Goal: Check status: Verify the current state of an ongoing process or item

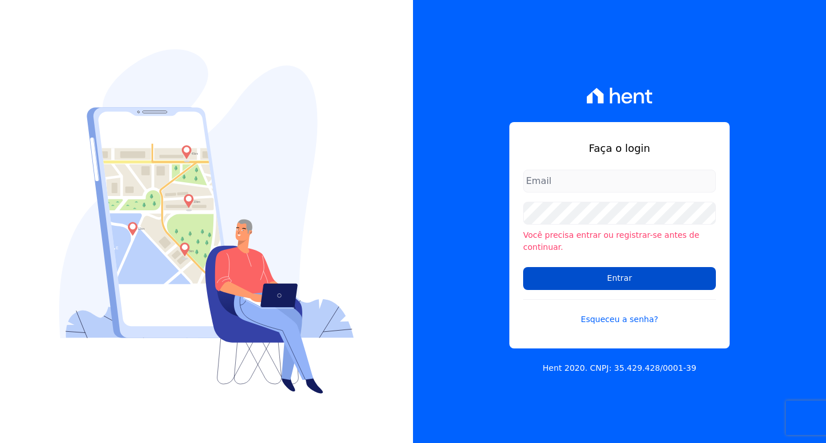
type input "[EMAIL_ADDRESS][DOMAIN_NAME]"
click at [622, 276] on input "Entrar" at bounding box center [619, 278] width 193 height 23
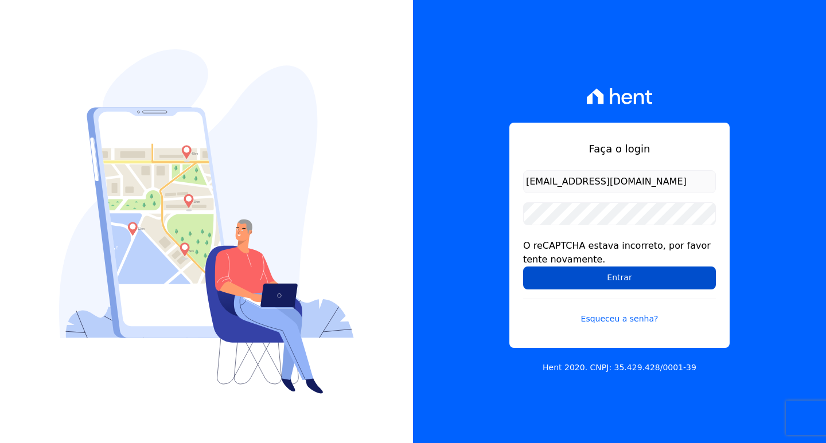
click at [558, 274] on input "Entrar" at bounding box center [619, 278] width 193 height 23
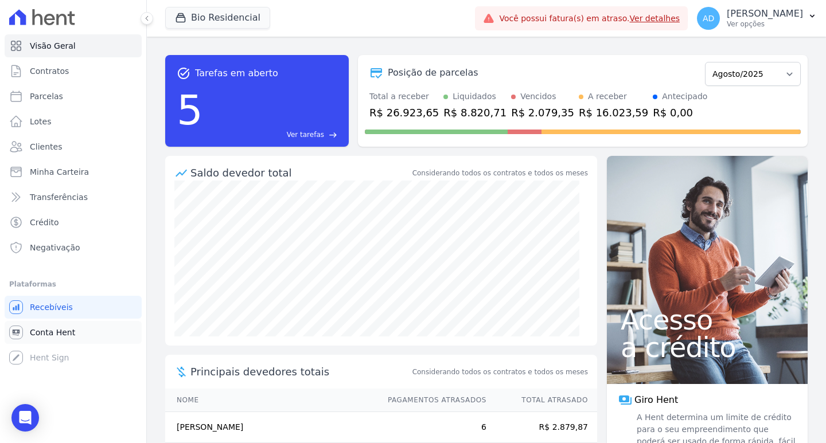
click at [48, 334] on span "Conta Hent" at bounding box center [52, 332] width 45 height 11
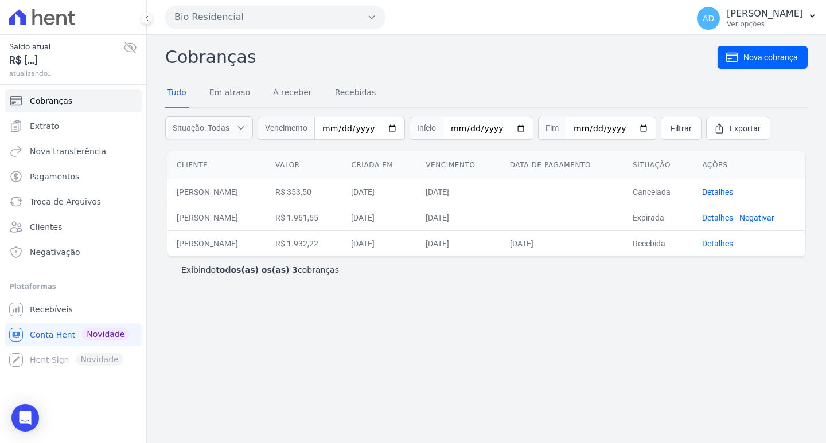
click at [222, 14] on button "Bio Residencial" at bounding box center [275, 17] width 220 height 23
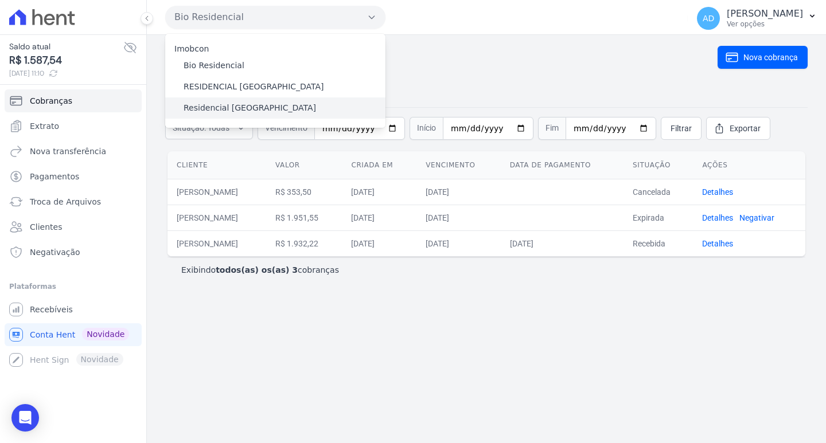
click at [219, 110] on label "Residencial Serra da Canastra" at bounding box center [250, 108] width 133 height 12
click at [0, 0] on input "Residencial Serra da Canastra" at bounding box center [0, 0] width 0 height 0
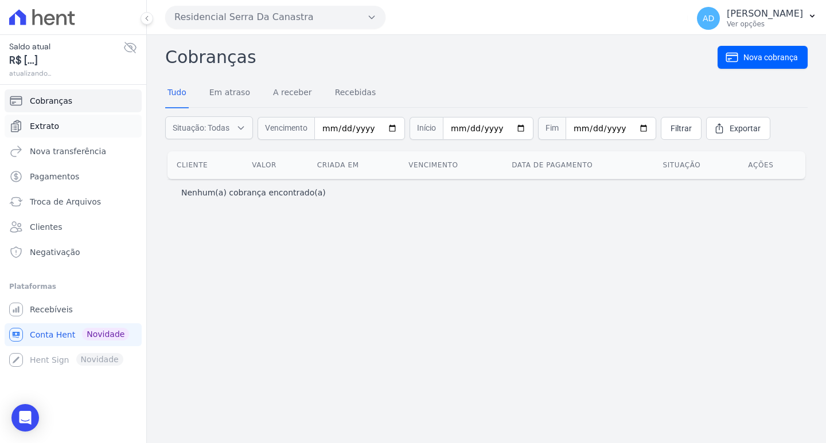
click at [48, 125] on span "Extrato" at bounding box center [44, 125] width 29 height 11
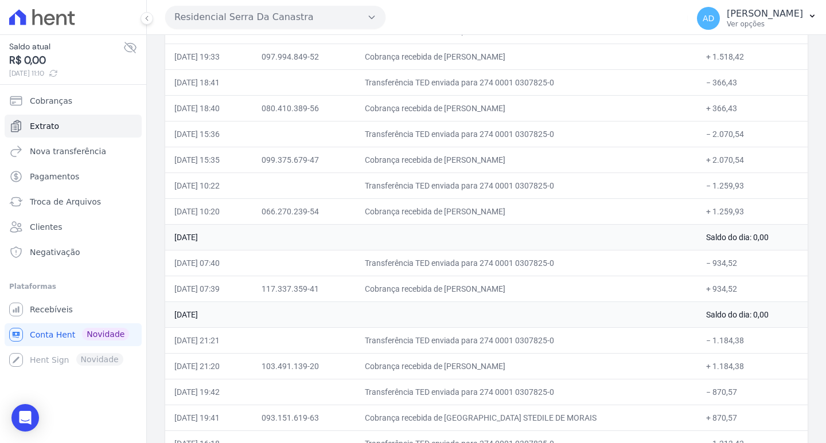
scroll to position [403, 0]
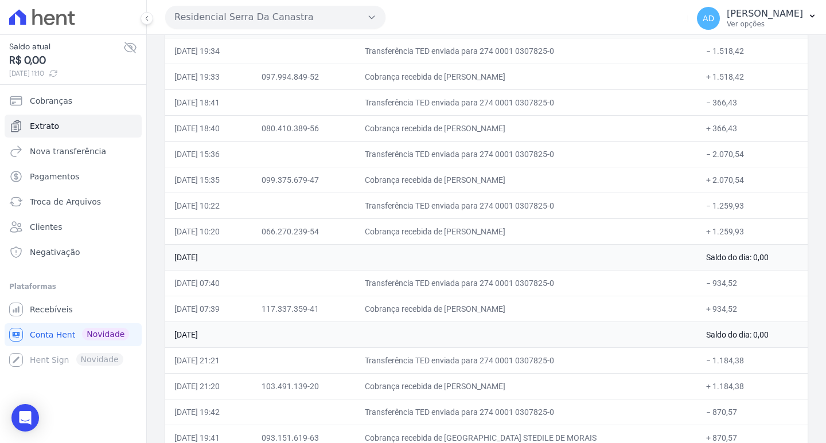
drag, startPoint x: 531, startPoint y: 230, endPoint x: 469, endPoint y: 227, distance: 62.0
click at [466, 235] on td "Cobrança recebida de CESAR FABIANO PEREIRA" at bounding box center [527, 232] width 342 height 26
drag, startPoint x: 555, startPoint y: 178, endPoint x: 497, endPoint y: 143, distance: 68.2
click at [503, 174] on td "Cobrança recebida de GUILHERME AGOSTINHO ABUCARUB" at bounding box center [527, 180] width 342 height 26
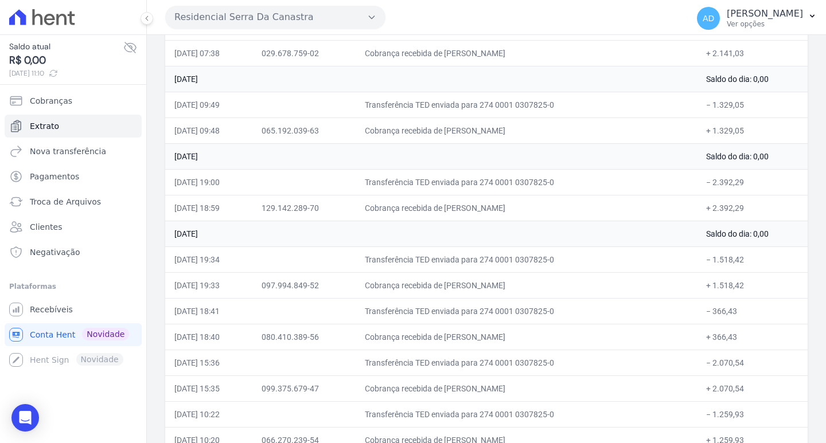
scroll to position [173, 0]
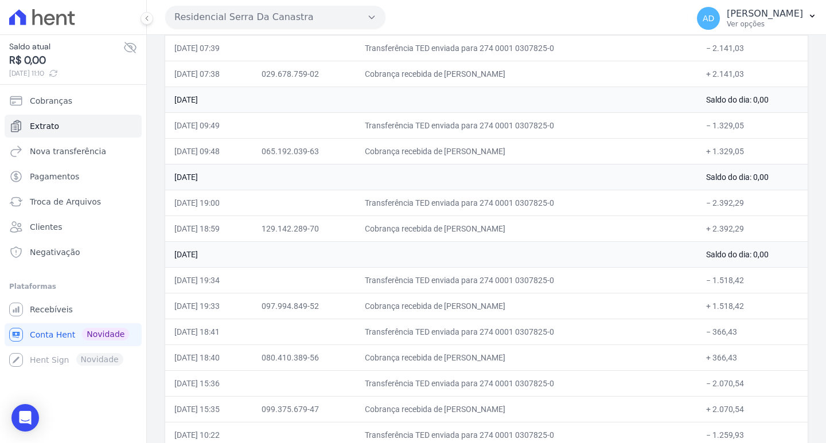
drag, startPoint x: 521, startPoint y: 152, endPoint x: 511, endPoint y: 153, distance: 11.0
click at [511, 153] on td "Cobrança recebida de JOAO VICTOR CASTANHEIRA TAVARE" at bounding box center [527, 151] width 342 height 26
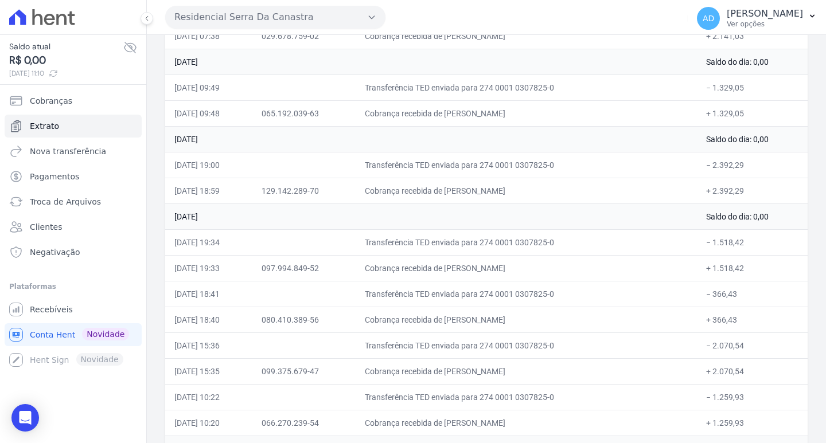
scroll to position [231, 0]
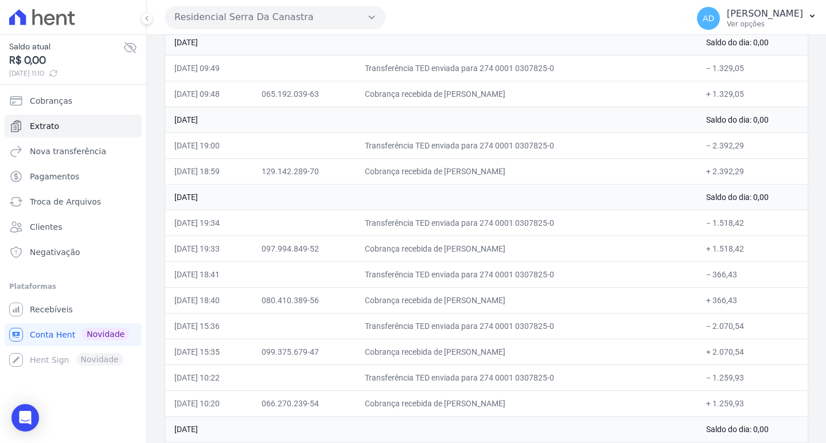
drag, startPoint x: 510, startPoint y: 250, endPoint x: 494, endPoint y: 248, distance: 16.2
click at [497, 248] on td "Cobrança recebida de EDUARDO HENRIQUE DE ASSIS" at bounding box center [527, 249] width 342 height 26
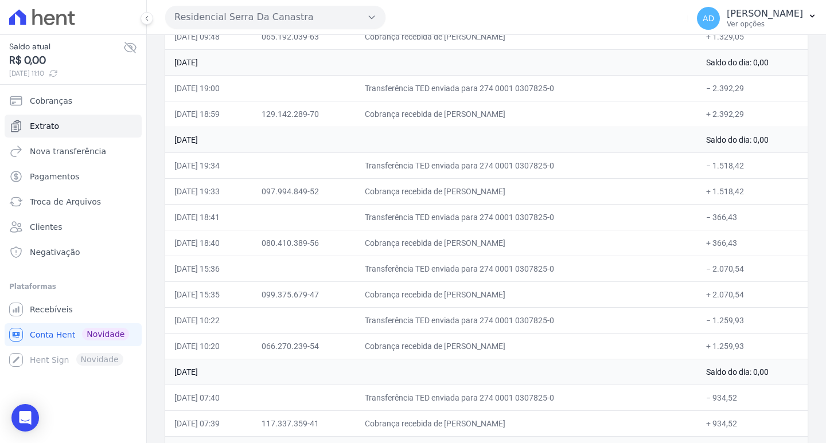
drag, startPoint x: 509, startPoint y: 245, endPoint x: 489, endPoint y: 246, distance: 20.1
click at [489, 246] on td "Cobrança recebida de VICTOR ALCIDES CORREA JUNIOR" at bounding box center [527, 243] width 342 height 26
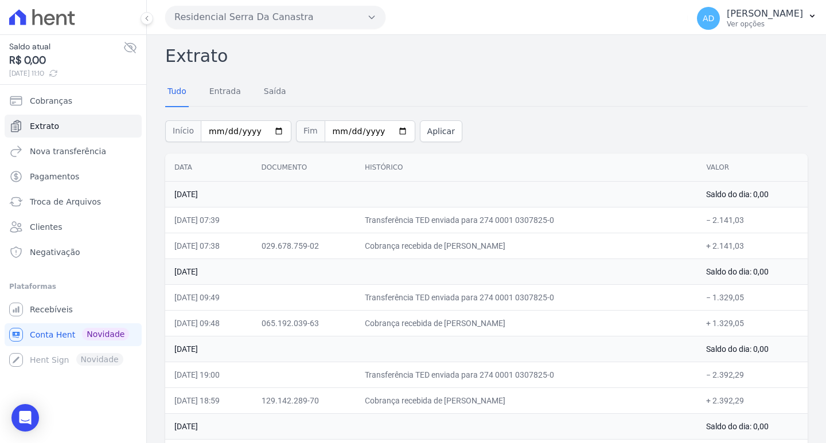
scroll to position [0, 0]
click at [229, 19] on button "Residencial Serra Da Canastra" at bounding box center [275, 17] width 220 height 23
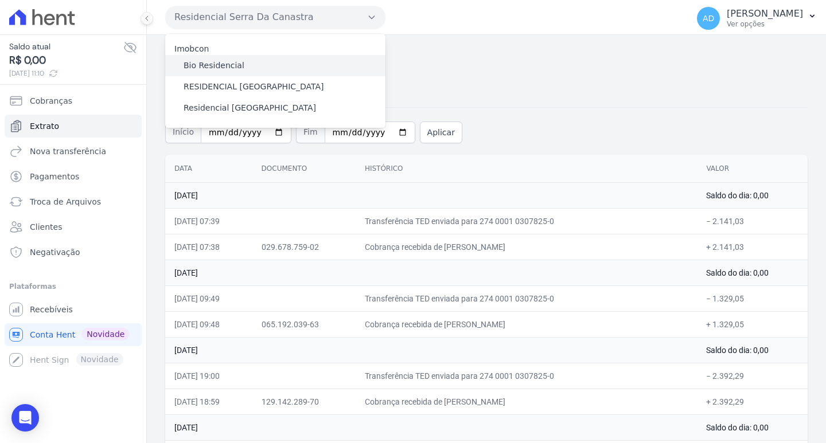
click at [195, 69] on label "Bio Residencial" at bounding box center [214, 66] width 61 height 12
click at [0, 0] on input "Bio Residencial" at bounding box center [0, 0] width 0 height 0
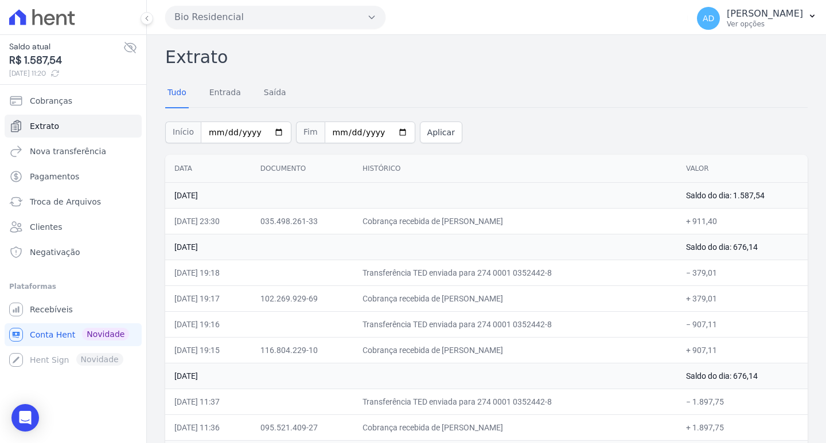
drag, startPoint x: 486, startPoint y: 348, endPoint x: 467, endPoint y: 348, distance: 18.4
click at [467, 348] on td "Cobrança recebida de BIANCA BARROS VISSOTO" at bounding box center [515, 350] width 324 height 26
